Goal: Register for event/course

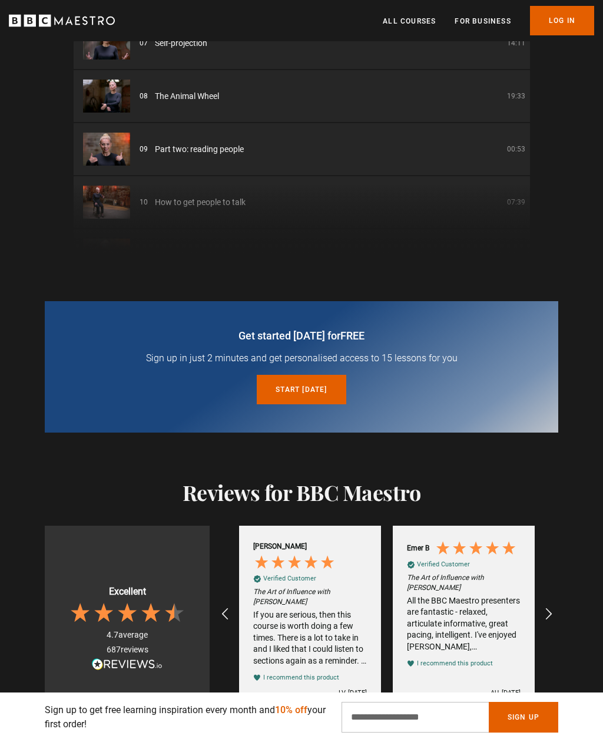
scroll to position [276, 0]
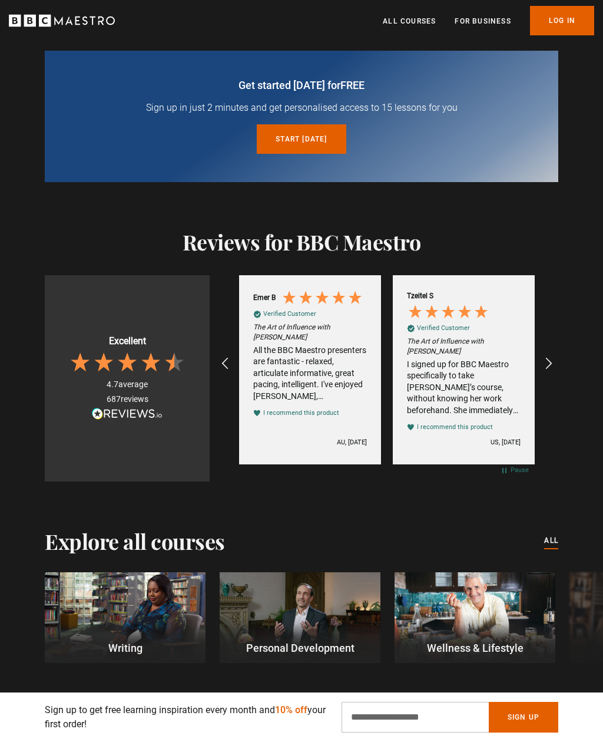
click at [555, 360] on icon "REVIEWS.io Carousel Scroll Right" at bounding box center [549, 363] width 14 height 14
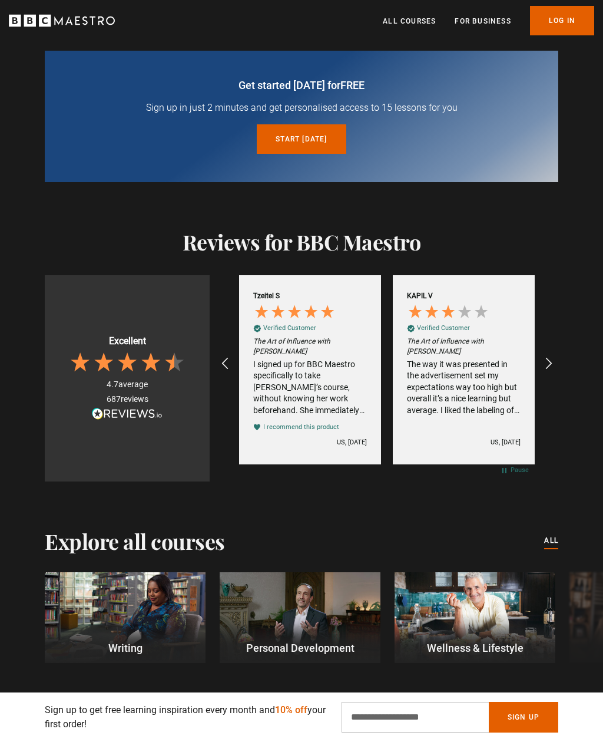
click at [555, 362] on icon "REVIEWS.io Carousel Scroll Right" at bounding box center [549, 363] width 14 height 14
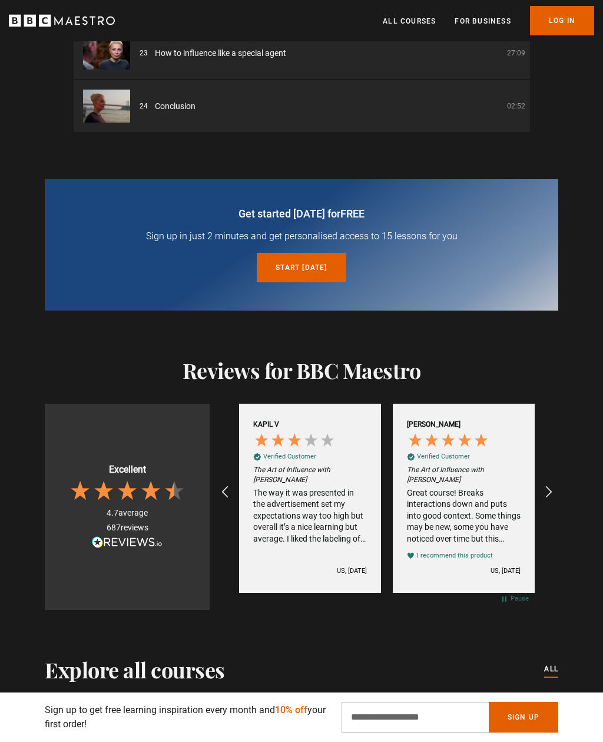
click at [303, 279] on link "Start today for free" at bounding box center [301, 267] width 89 height 29
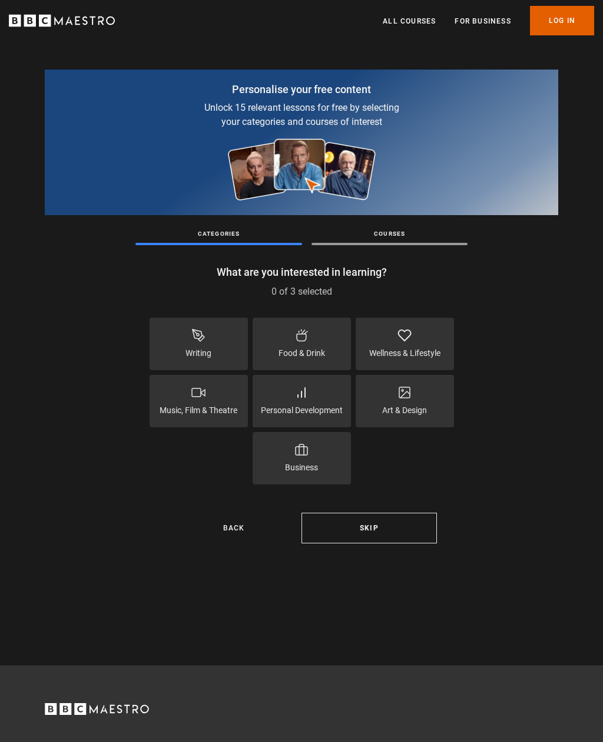
click at [337, 408] on p "Personal Development" at bounding box center [302, 410] width 82 height 12
click at [433, 355] on p "Wellness & Lifestyle" at bounding box center [404, 353] width 71 height 12
click at [319, 459] on div "Business" at bounding box center [302, 458] width 98 height 52
click at [425, 537] on button "Continue" at bounding box center [369, 527] width 135 height 31
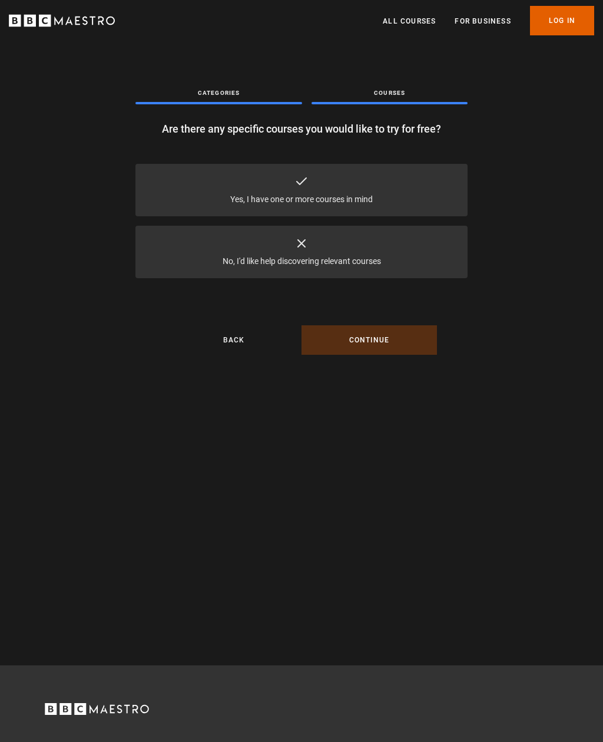
click at [454, 203] on div "Yes, I have one or more courses in mind" at bounding box center [301, 190] width 332 height 52
click at [421, 352] on button "Continue" at bounding box center [369, 339] width 135 height 29
click at [423, 350] on button "Continue" at bounding box center [369, 339] width 135 height 29
click at [419, 351] on button "Continue" at bounding box center [369, 339] width 135 height 29
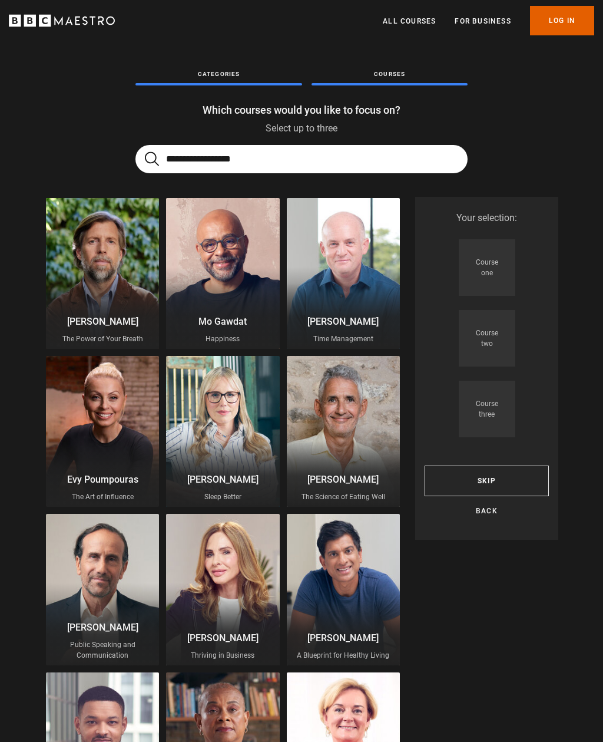
click at [323, 171] on input "Search" at bounding box center [301, 159] width 332 height 28
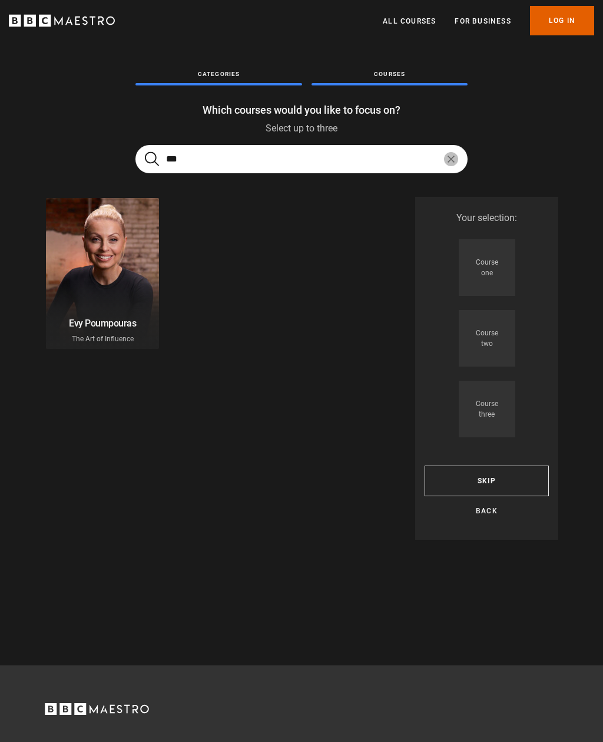
type input "***"
click at [146, 300] on div at bounding box center [102, 273] width 113 height 151
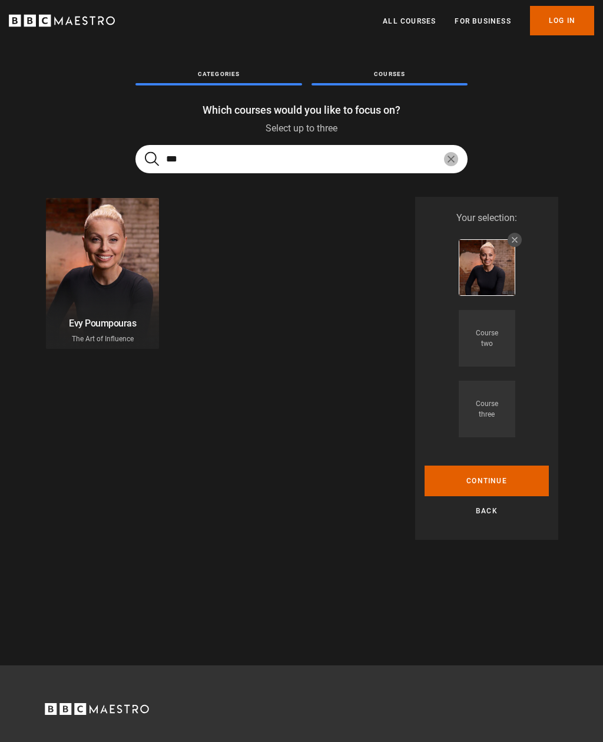
click at [532, 483] on button "Continue" at bounding box center [487, 480] width 124 height 31
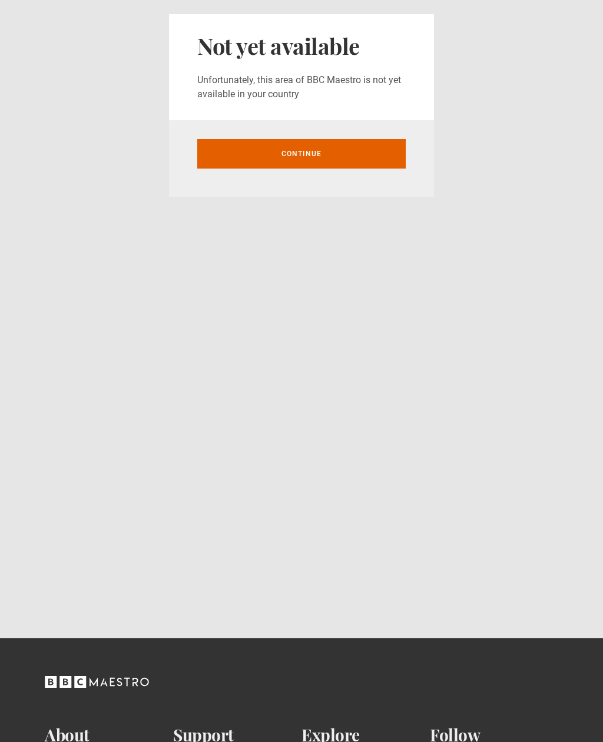
click at [379, 155] on link "Continue" at bounding box center [301, 153] width 209 height 29
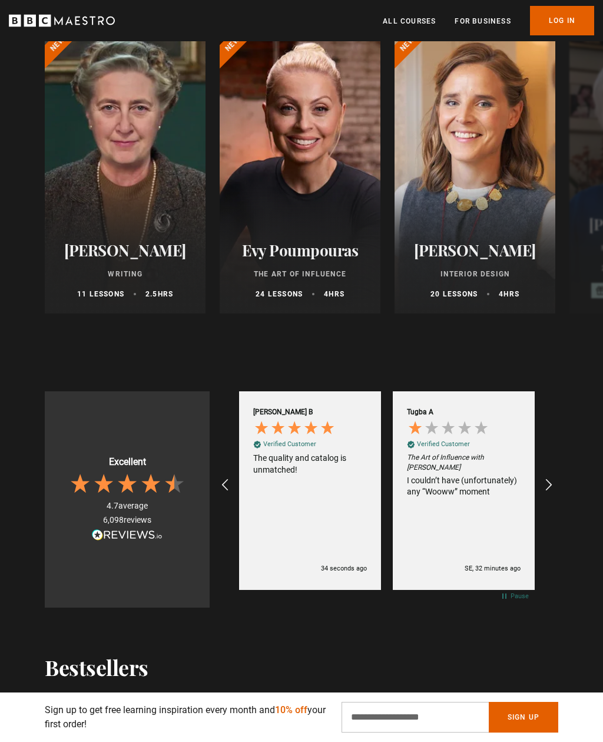
scroll to position [756, 0]
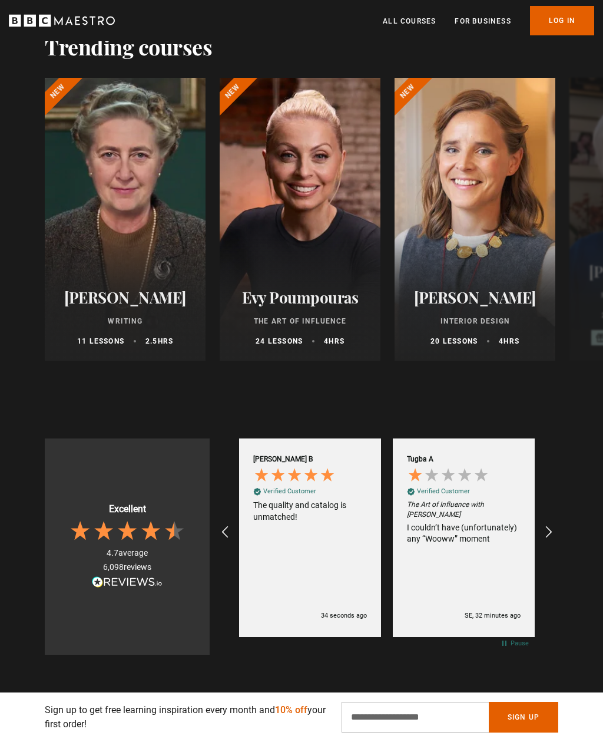
click at [323, 319] on p "The Art of Influence" at bounding box center [300, 321] width 133 height 11
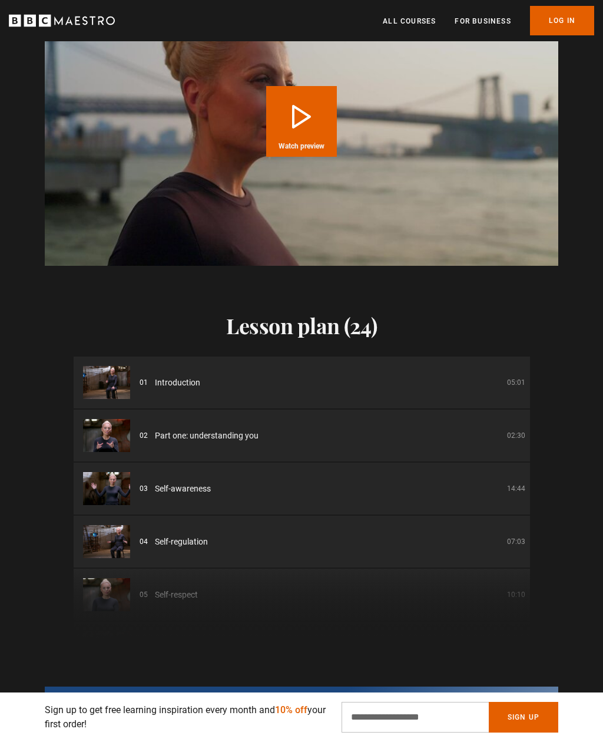
scroll to position [982, 0]
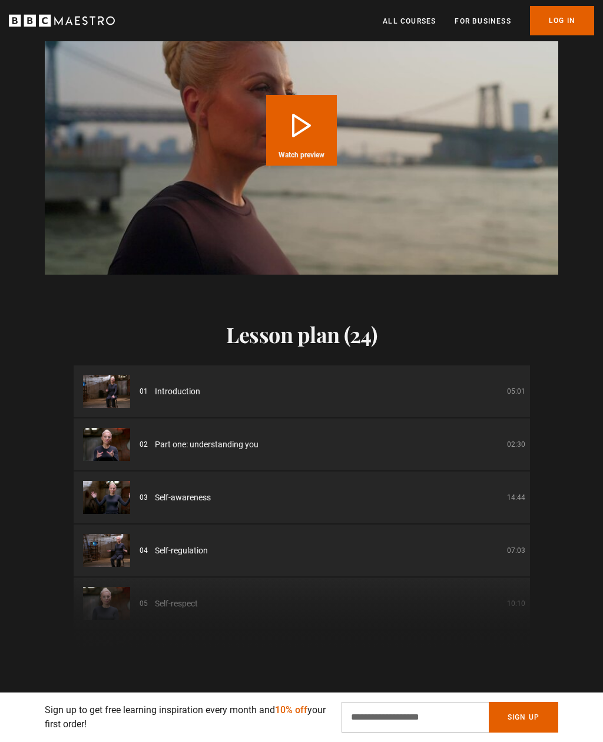
click at [382, 432] on li "02 Part one: understanding you 02:30" at bounding box center [302, 444] width 457 height 52
